Goal: Obtain resource: Obtain resource

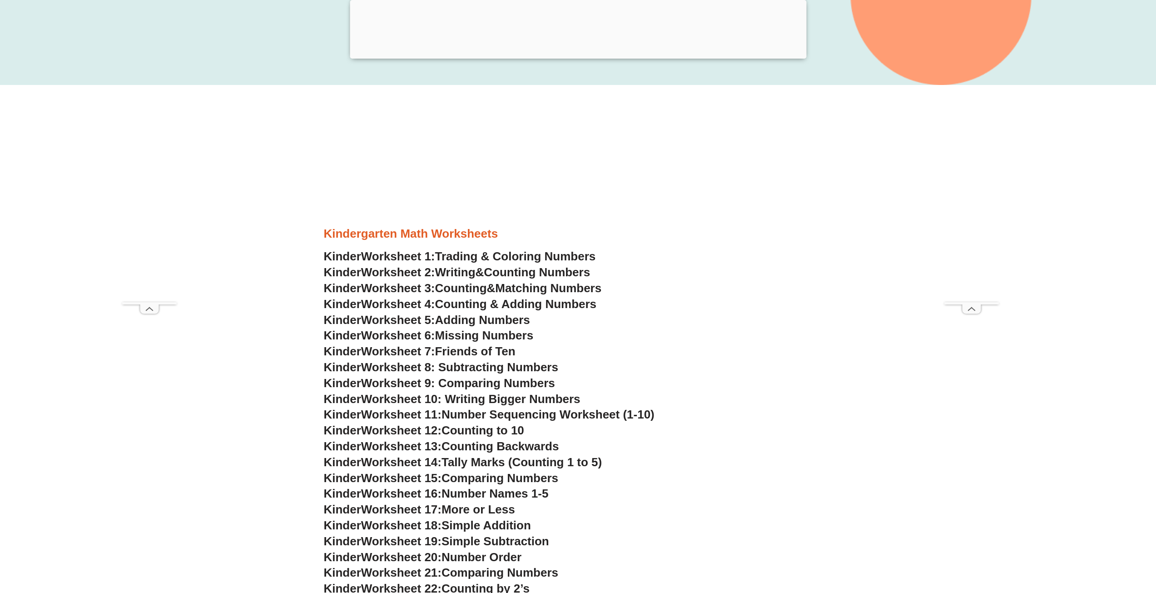
scroll to position [454, 0]
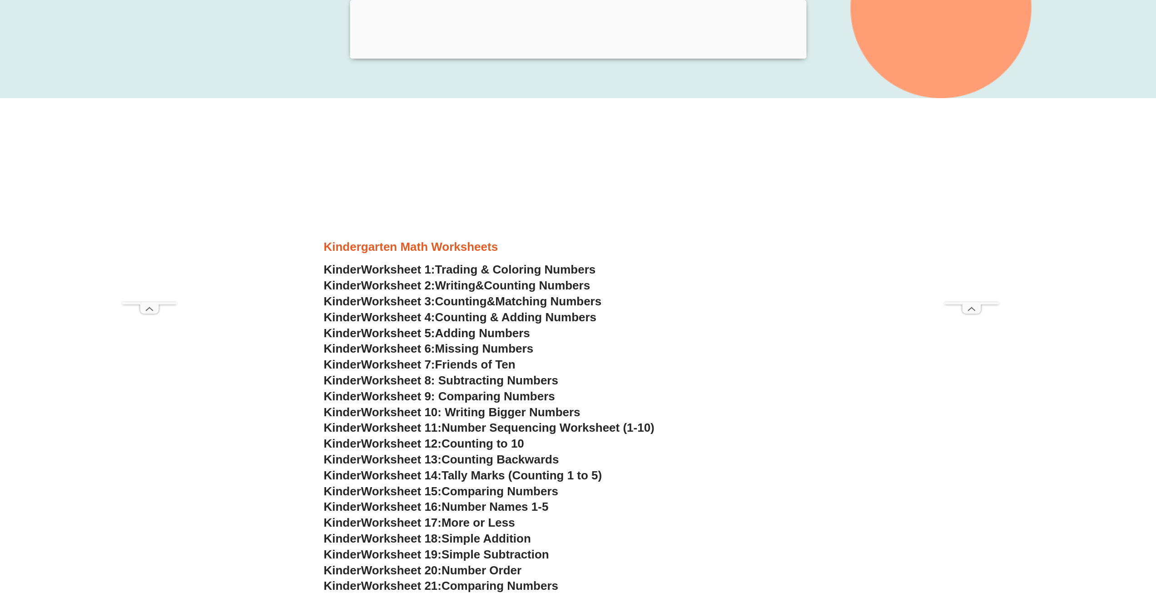
click at [480, 337] on span "Adding Numbers" at bounding box center [482, 333] width 95 height 14
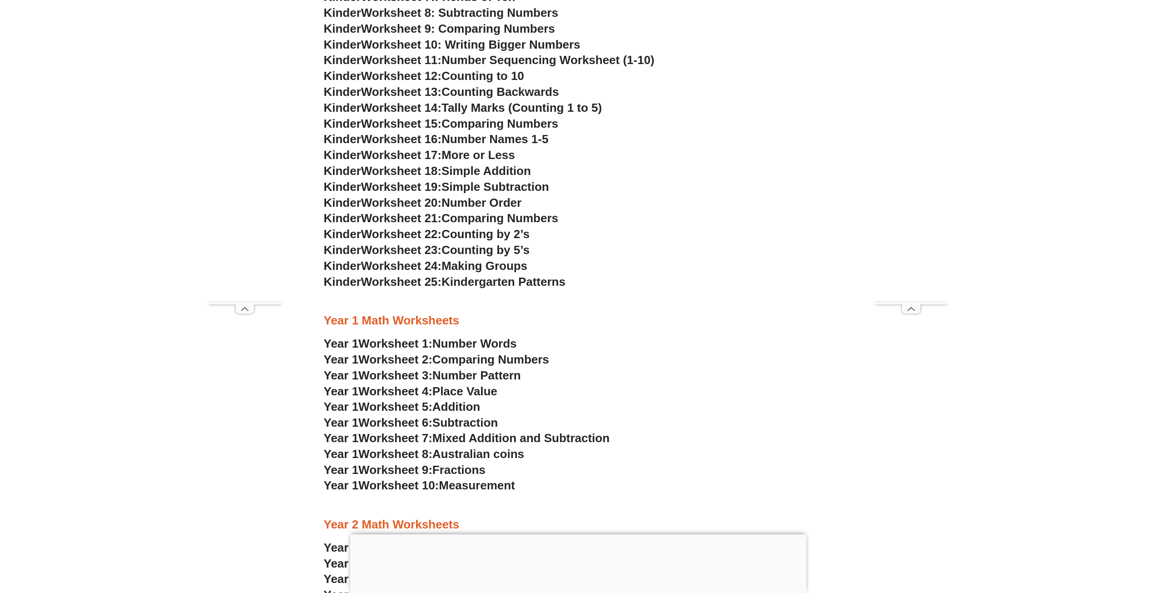
scroll to position [727, 0]
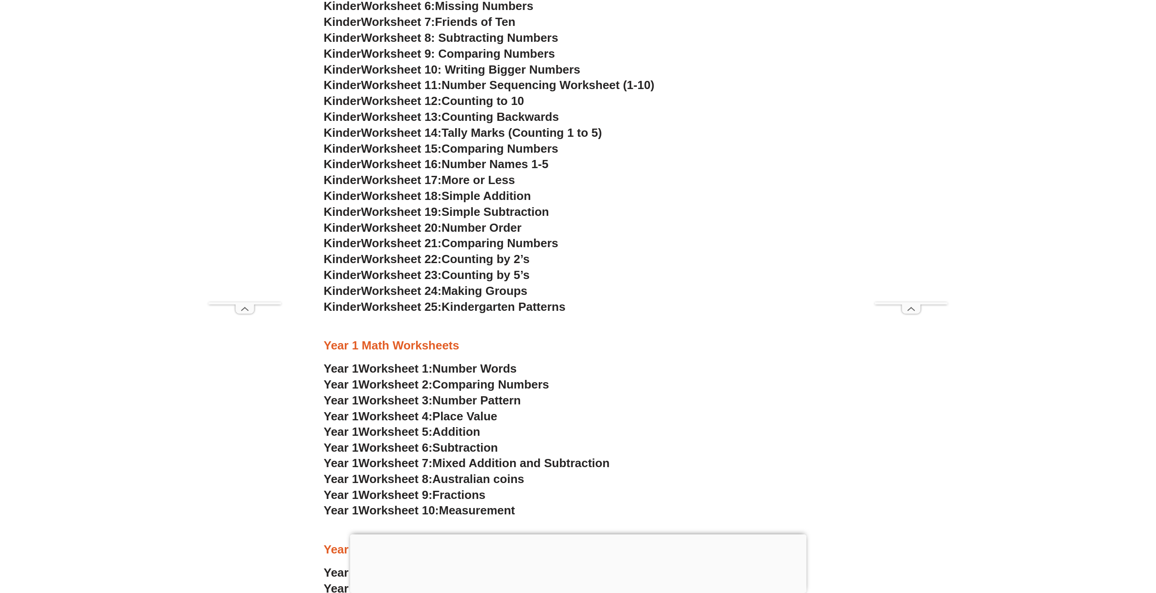
click at [499, 197] on span "Simple Addition" at bounding box center [485, 196] width 89 height 14
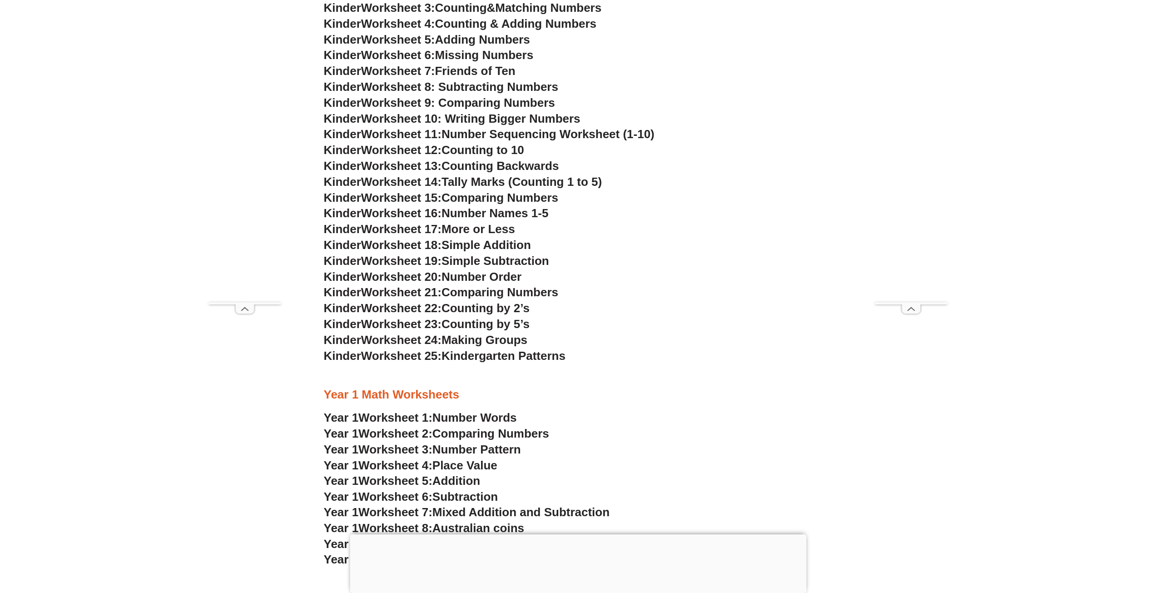
scroll to position [681, 0]
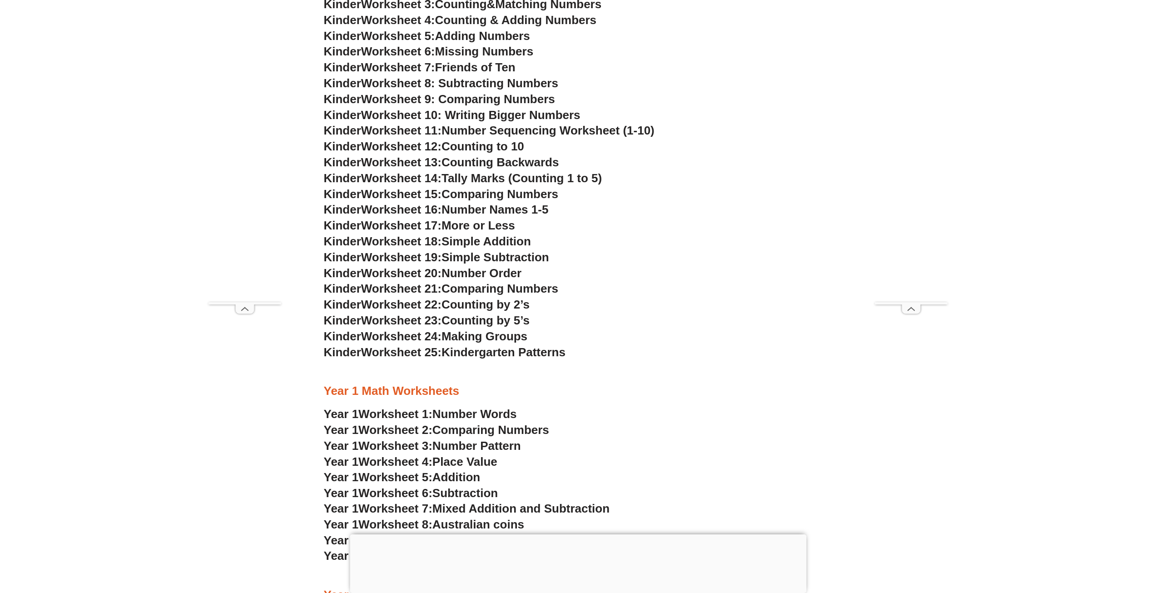
click at [508, 237] on span "Simple Addition" at bounding box center [485, 241] width 89 height 14
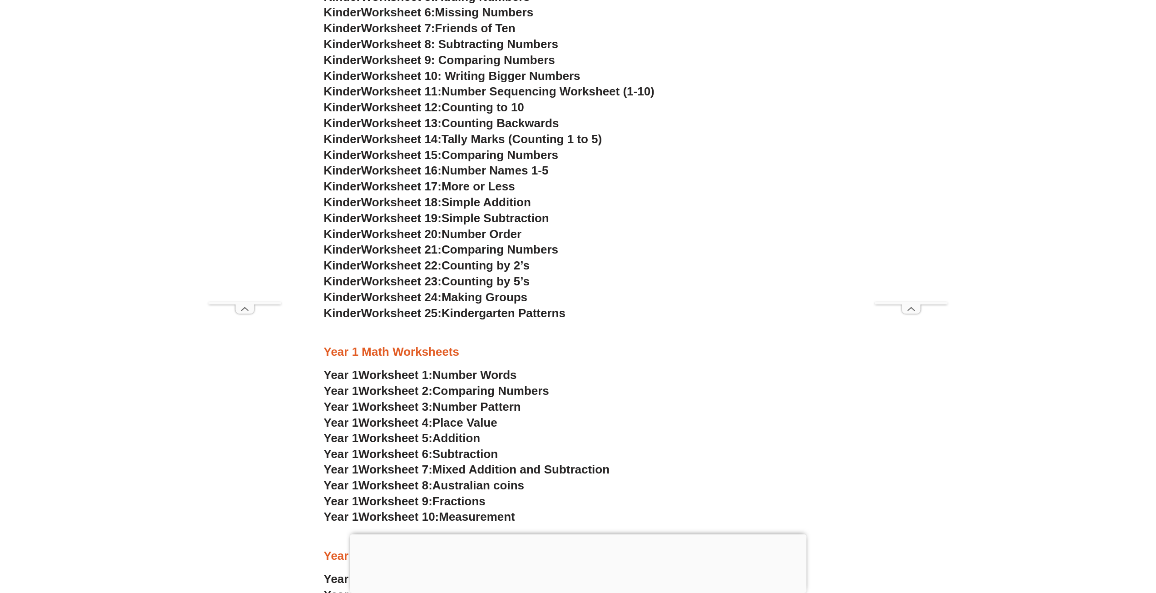
scroll to position [727, 0]
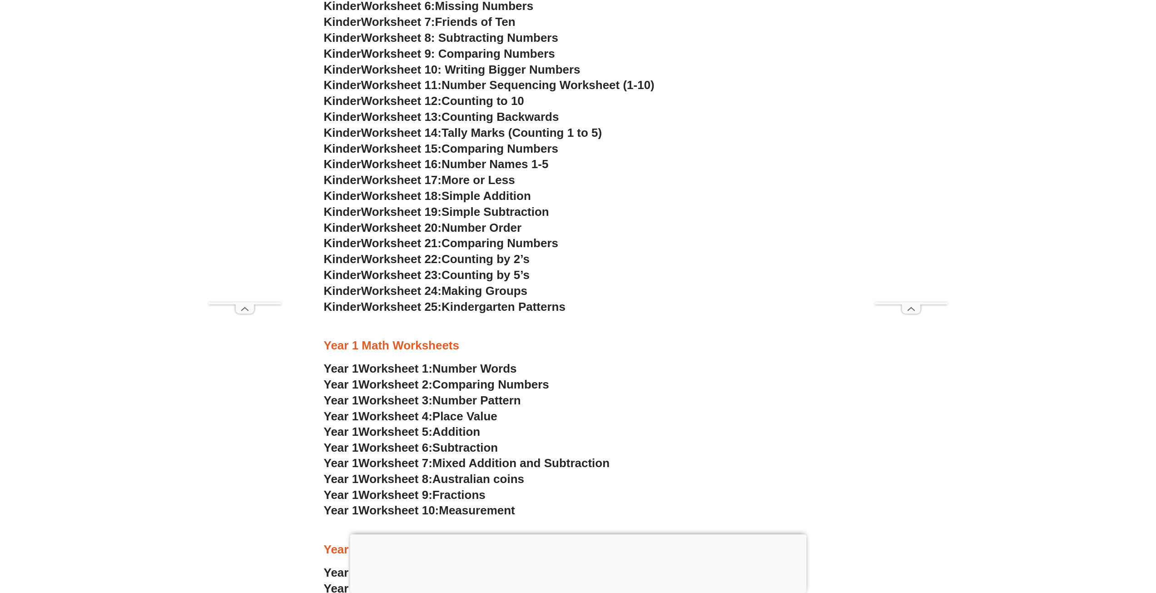
click at [461, 462] on span "Mixed Addition and Subtraction" at bounding box center [520, 463] width 177 height 14
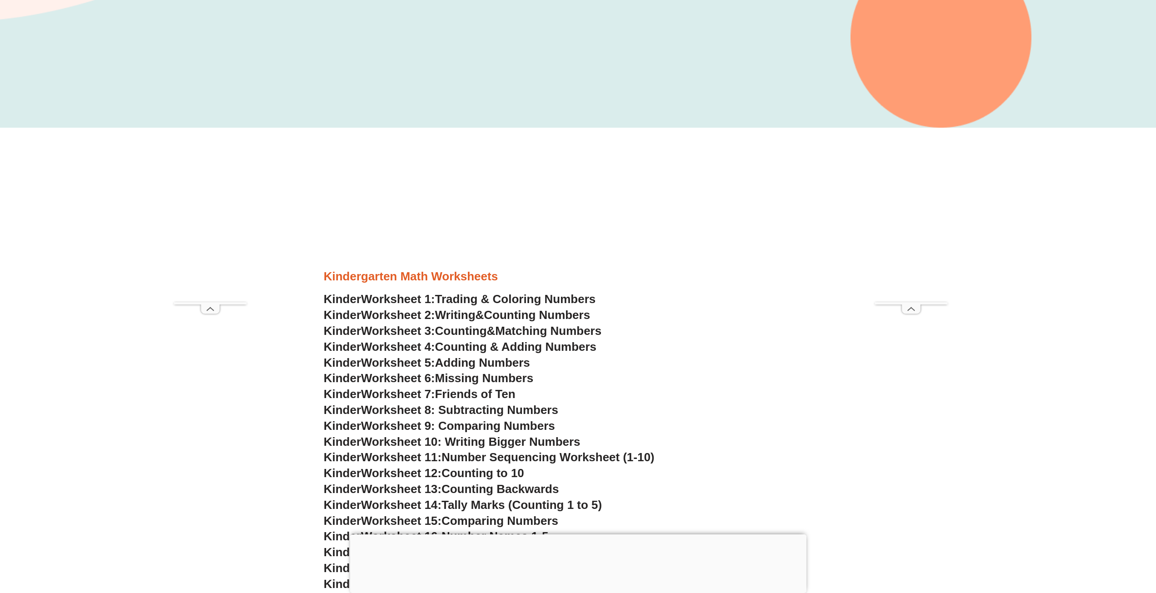
scroll to position [316, 0]
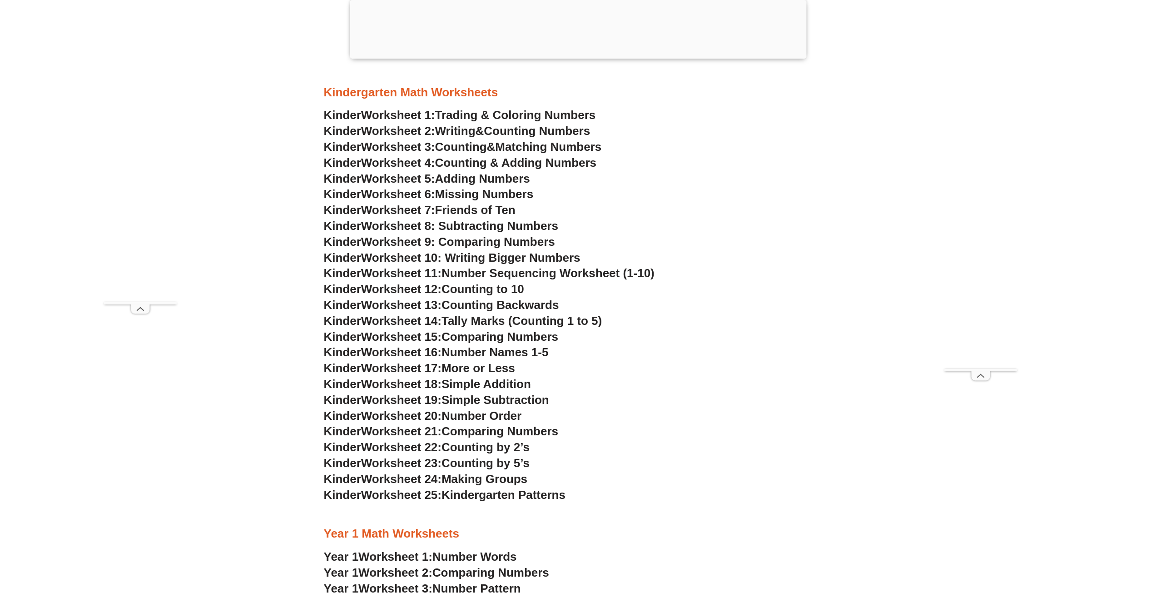
scroll to position [545, 0]
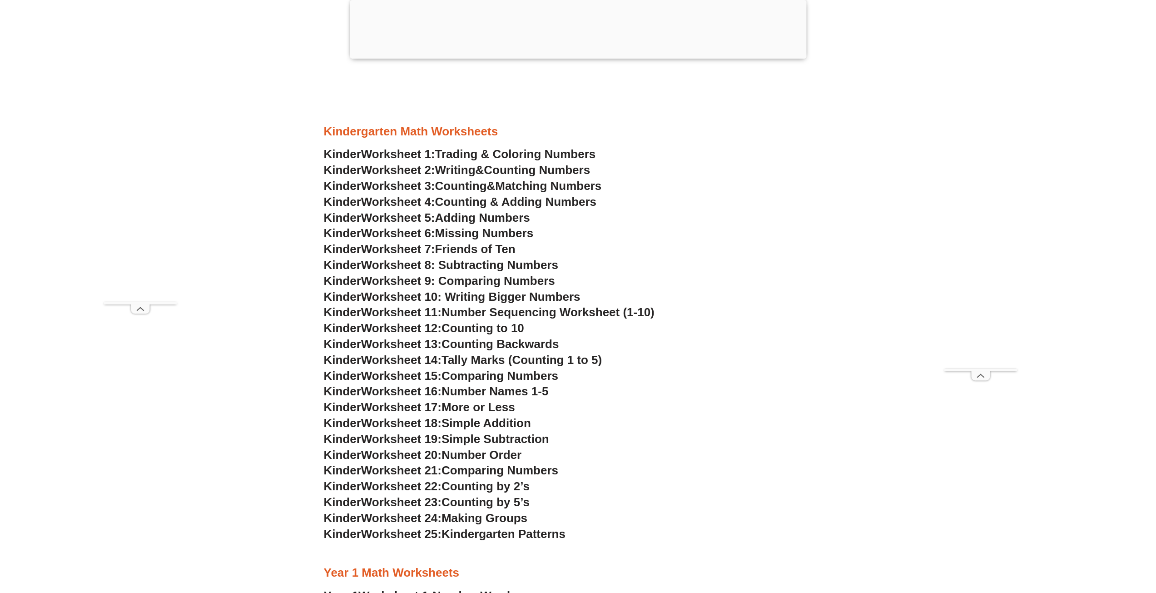
click at [467, 218] on span "Adding Numbers" at bounding box center [482, 218] width 95 height 14
click at [498, 236] on span "Missing Numbers" at bounding box center [484, 233] width 99 height 14
click at [514, 220] on span "Adding Numbers" at bounding box center [482, 218] width 95 height 14
drag, startPoint x: 512, startPoint y: 199, endPoint x: 509, endPoint y: 204, distance: 5.7
click at [511, 200] on span "Counting & Adding Numbers" at bounding box center [516, 202] width 162 height 14
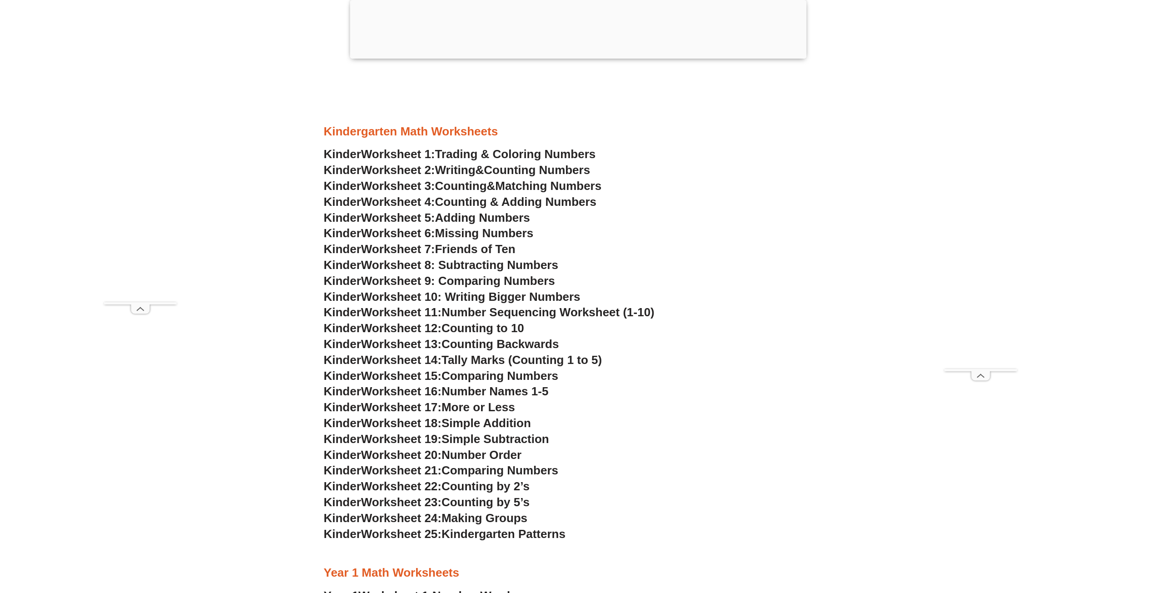
click at [577, 167] on span "Counting Numbers" at bounding box center [537, 170] width 106 height 14
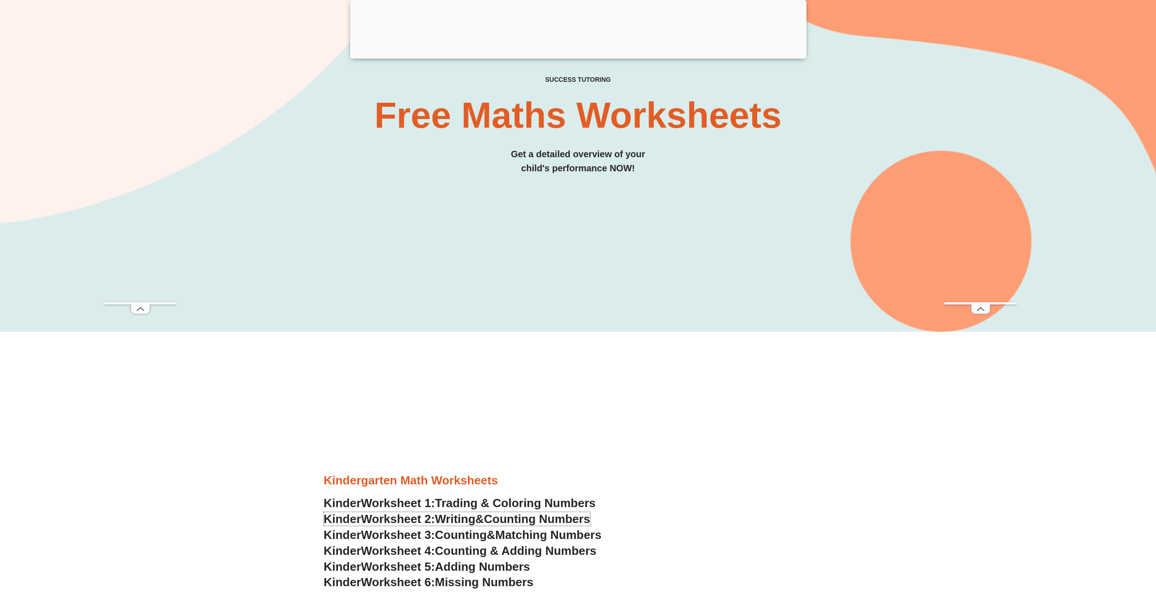
scroll to position [182, 0]
